Goal: Task Accomplishment & Management: Complete application form

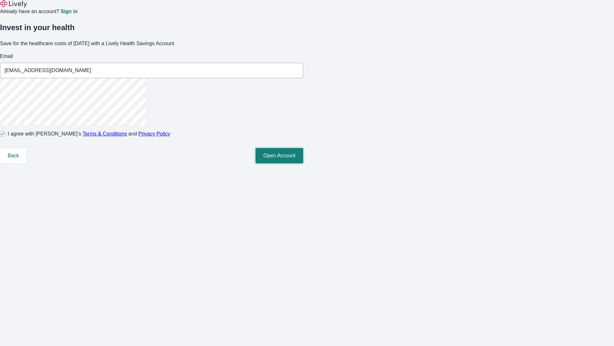
click at [303, 163] on button "Open Account" at bounding box center [280, 155] width 48 height 15
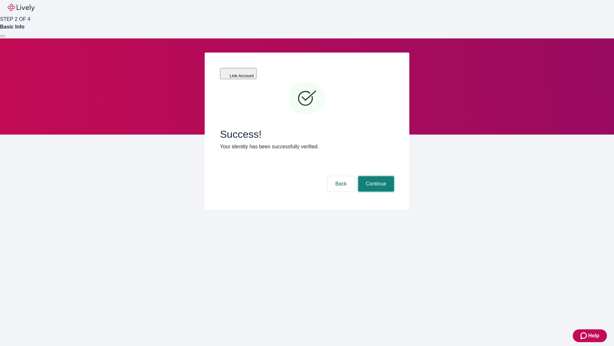
click at [375, 176] on button "Continue" at bounding box center [376, 183] width 36 height 15
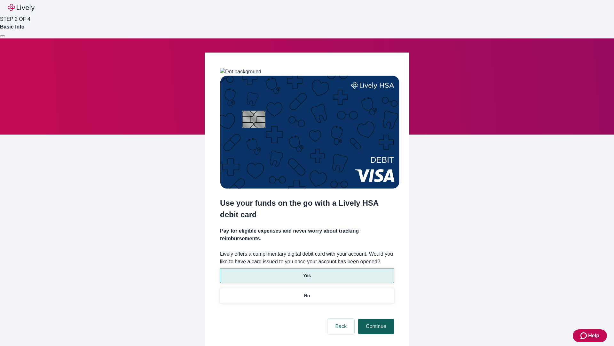
click at [307, 292] on p "No" at bounding box center [307, 295] width 6 height 7
click at [375, 318] on button "Continue" at bounding box center [376, 325] width 36 height 15
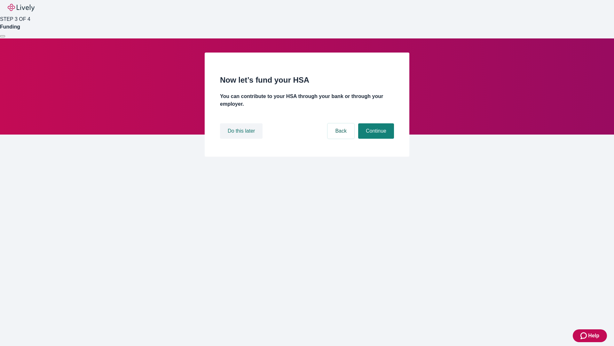
click at [242, 139] on button "Do this later" at bounding box center [241, 130] width 43 height 15
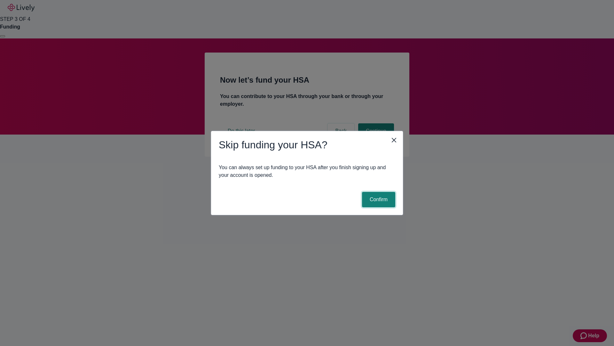
click at [378, 199] on button "Confirm" at bounding box center [378, 199] width 33 height 15
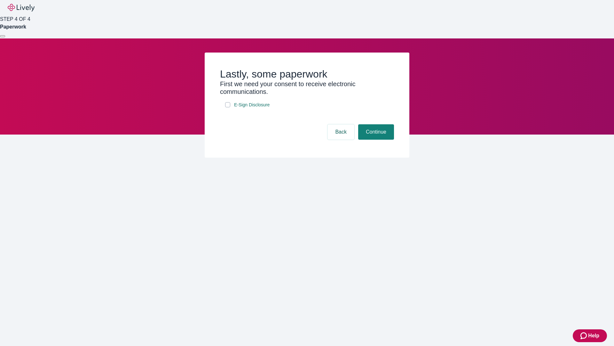
click at [228, 107] on input "E-Sign Disclosure" at bounding box center [227, 104] width 5 height 5
checkbox input "true"
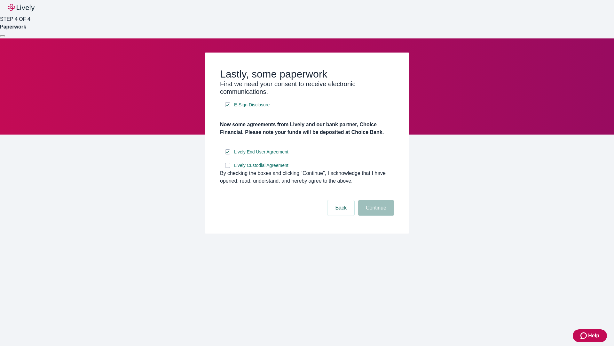
click at [228, 168] on input "Lively Custodial Agreement" at bounding box center [227, 165] width 5 height 5
checkbox input "true"
click at [375, 215] on button "Continue" at bounding box center [376, 207] width 36 height 15
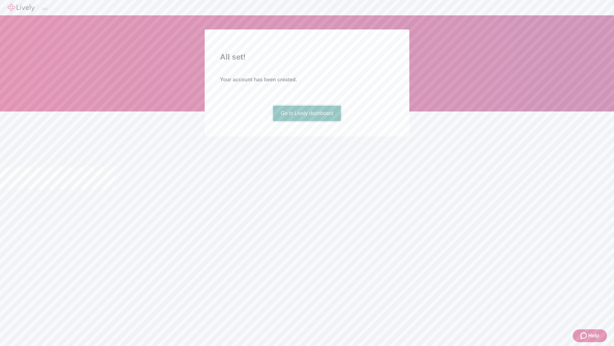
click at [307, 121] on link "Go to Lively dashboard" at bounding box center [307, 113] width 68 height 15
